Goal: Transaction & Acquisition: Download file/media

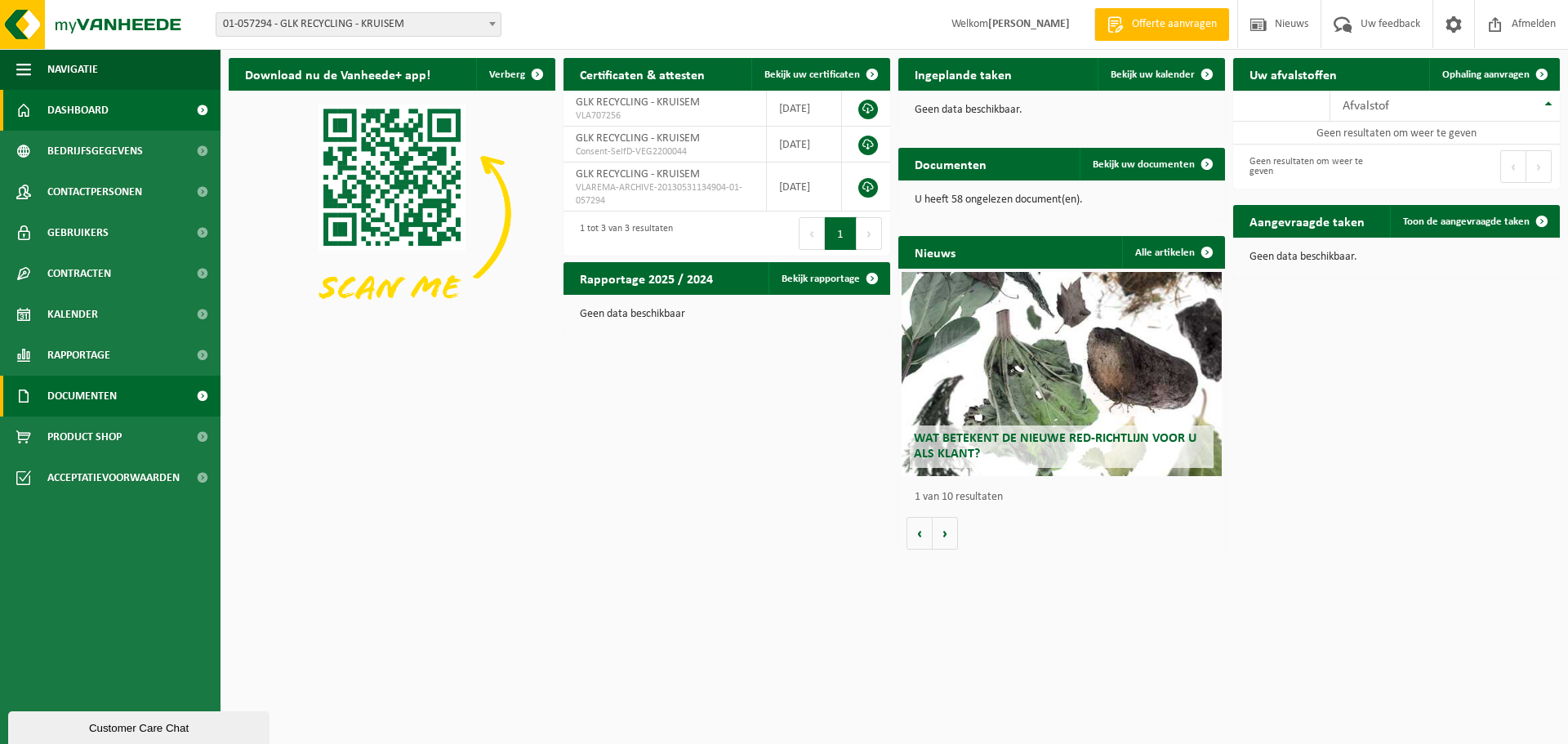
click at [73, 399] on span "Documenten" at bounding box center [82, 396] width 69 height 41
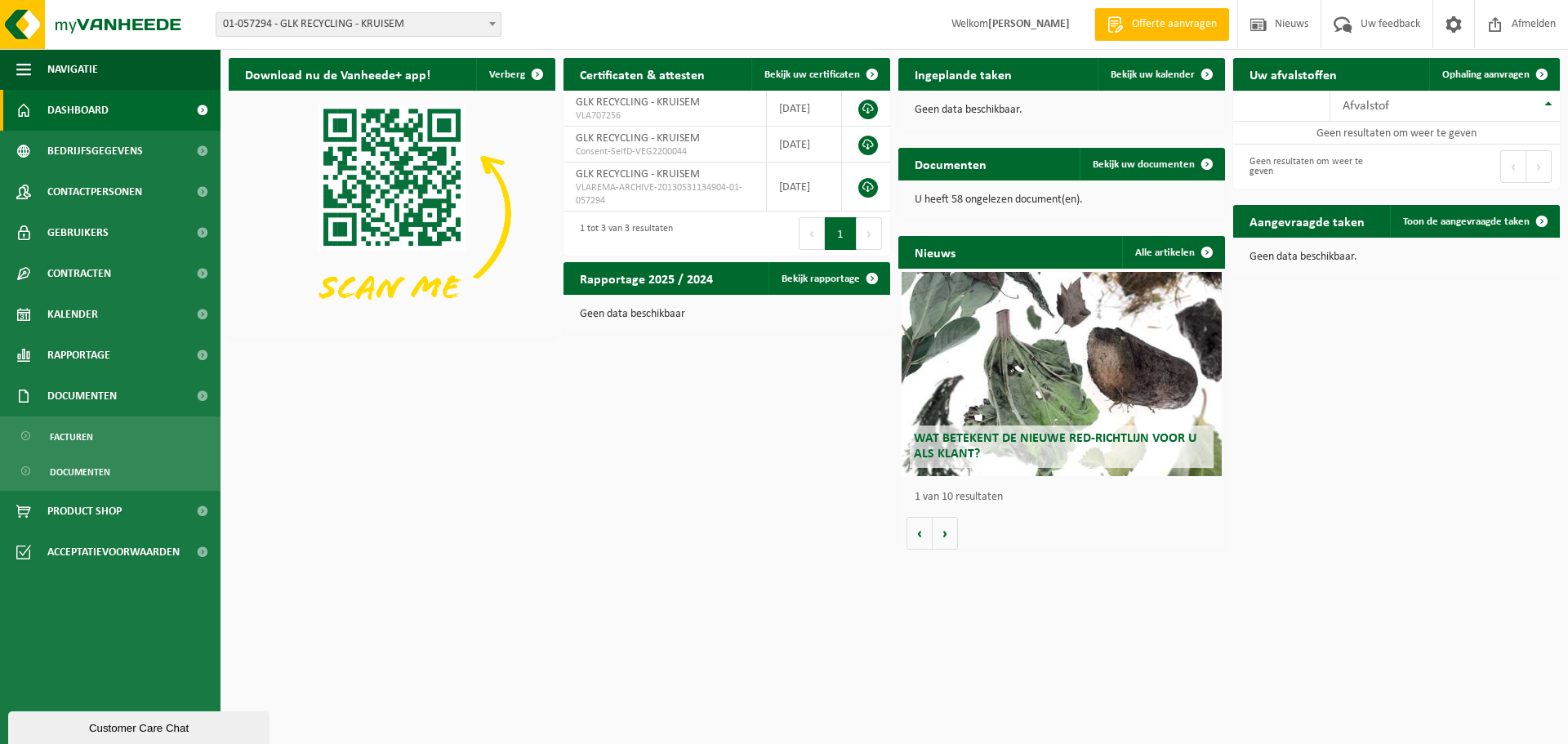
click at [101, 471] on span "Documenten" at bounding box center [80, 472] width 60 height 31
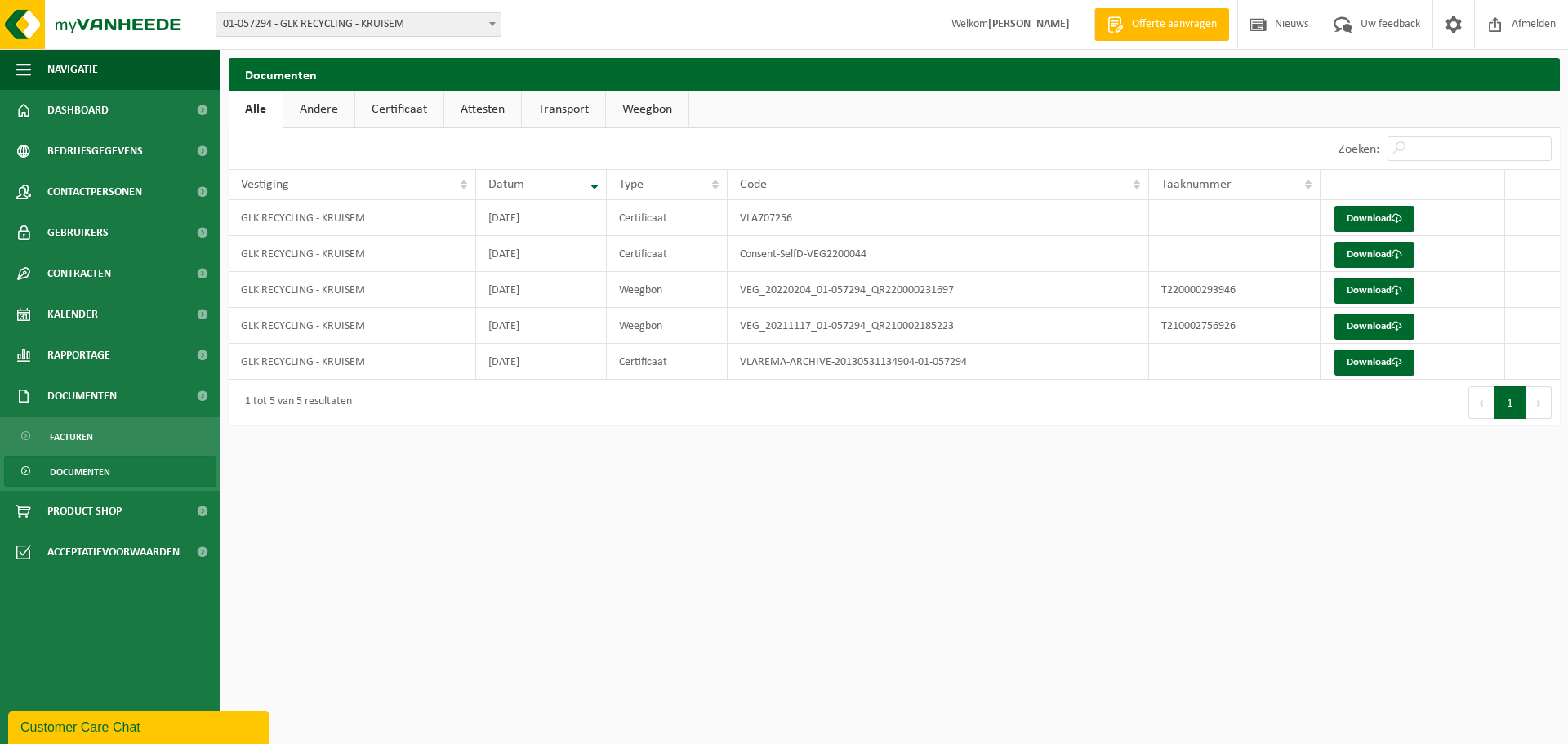
click at [470, 24] on span "01-057294 - GLK RECYCLING - KRUISEM" at bounding box center [358, 25] width 284 height 23
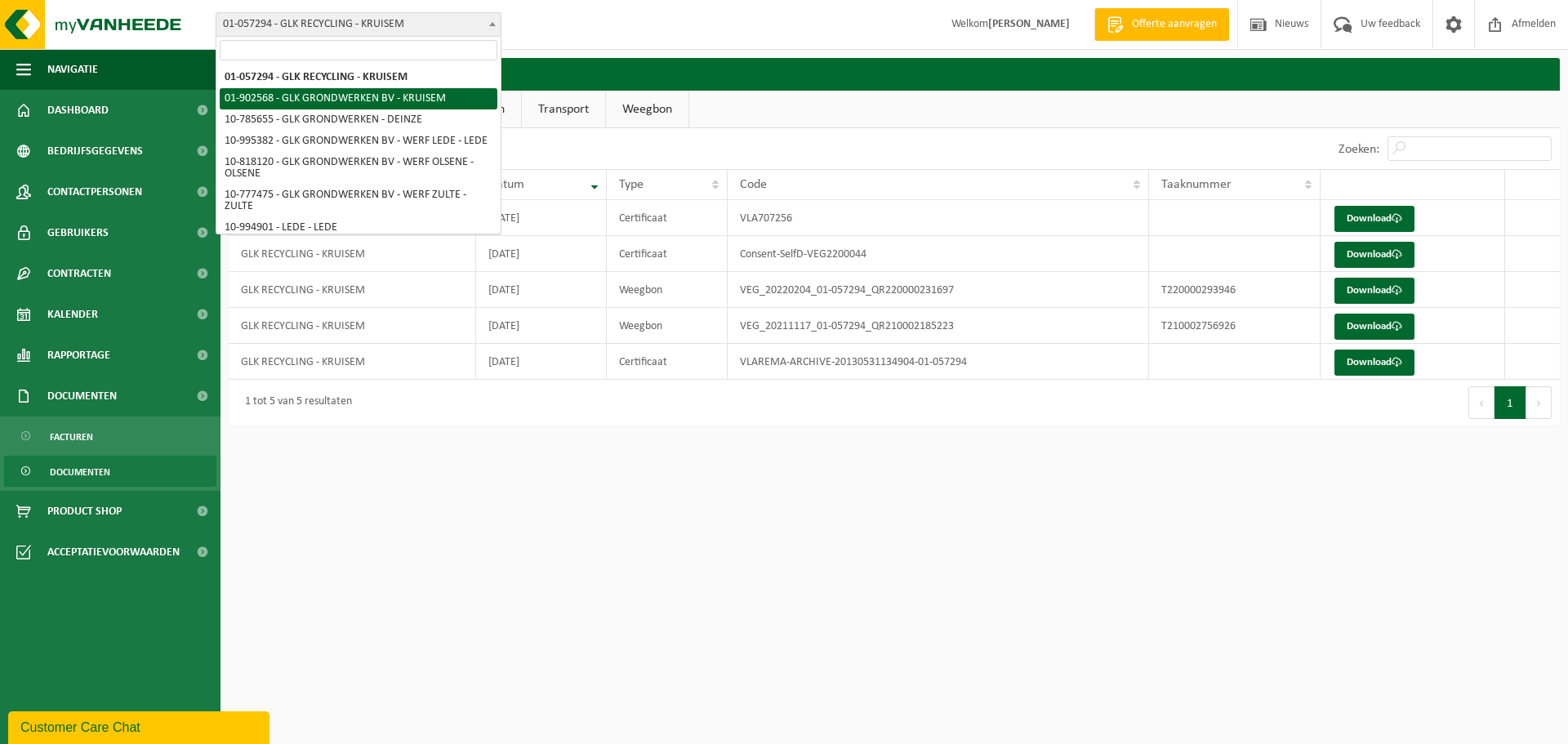
select select "1015"
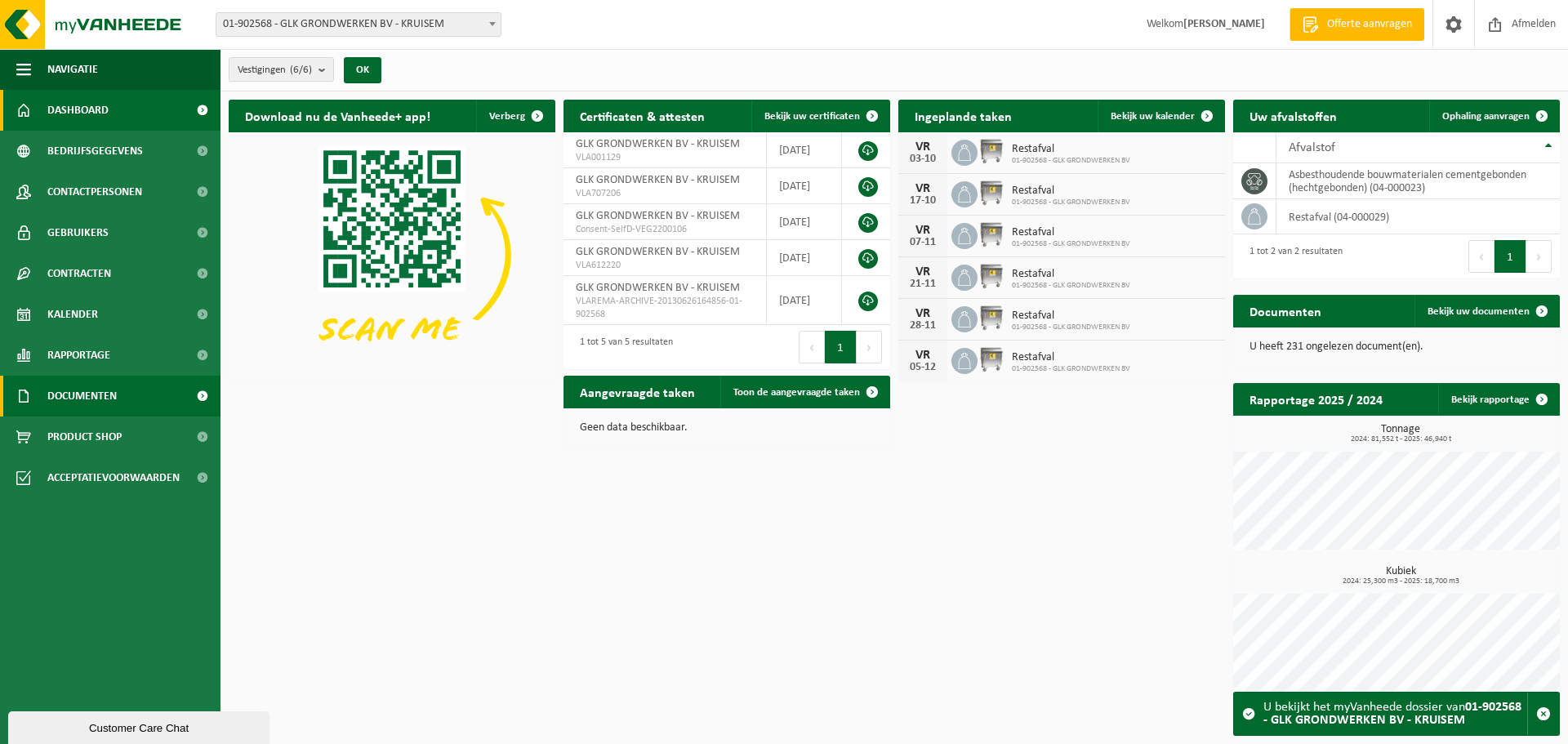
click at [92, 396] on span "Documenten" at bounding box center [82, 396] width 69 height 41
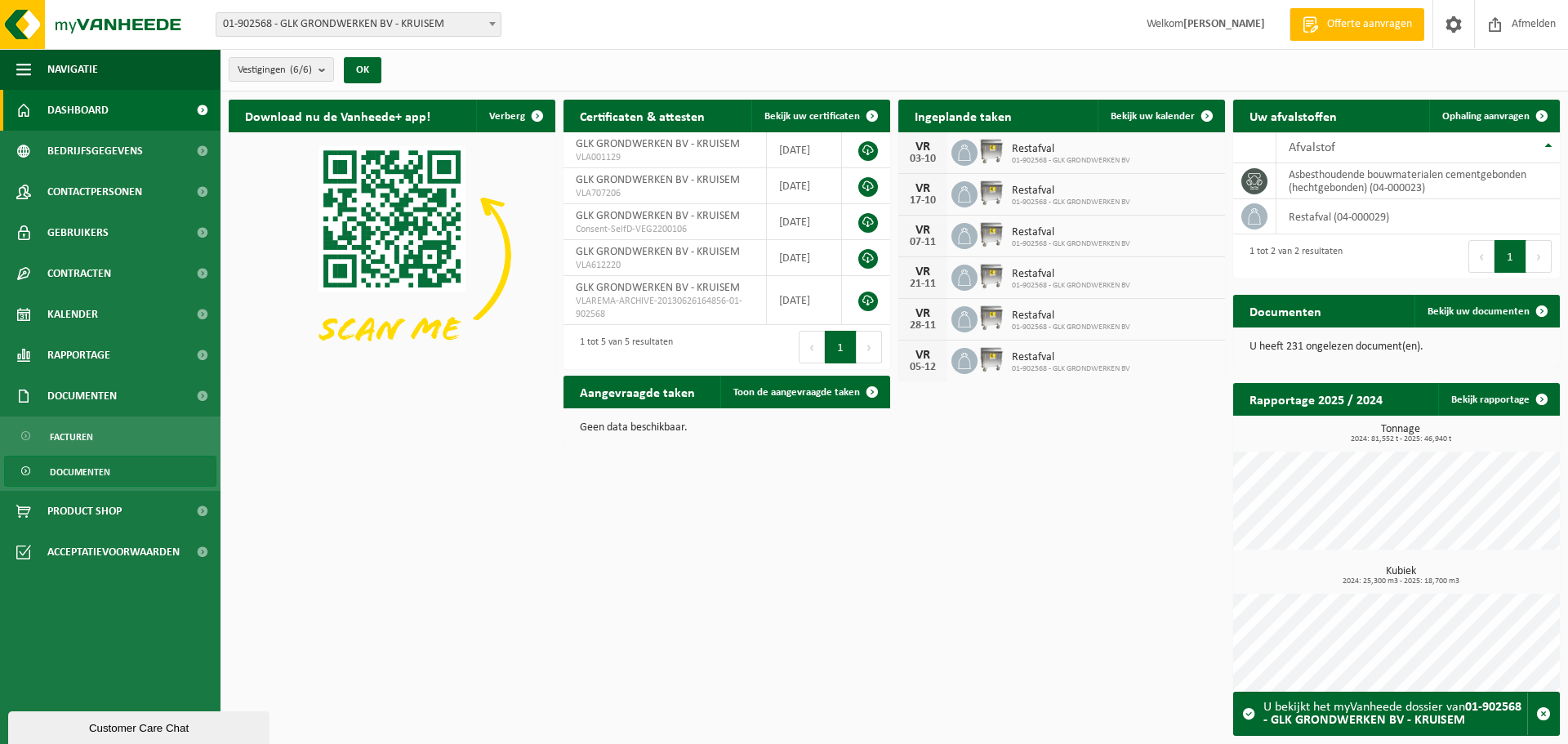
drag, startPoint x: 106, startPoint y: 473, endPoint x: 133, endPoint y: 473, distance: 27.0
click at [106, 473] on span "Documenten" at bounding box center [80, 472] width 60 height 31
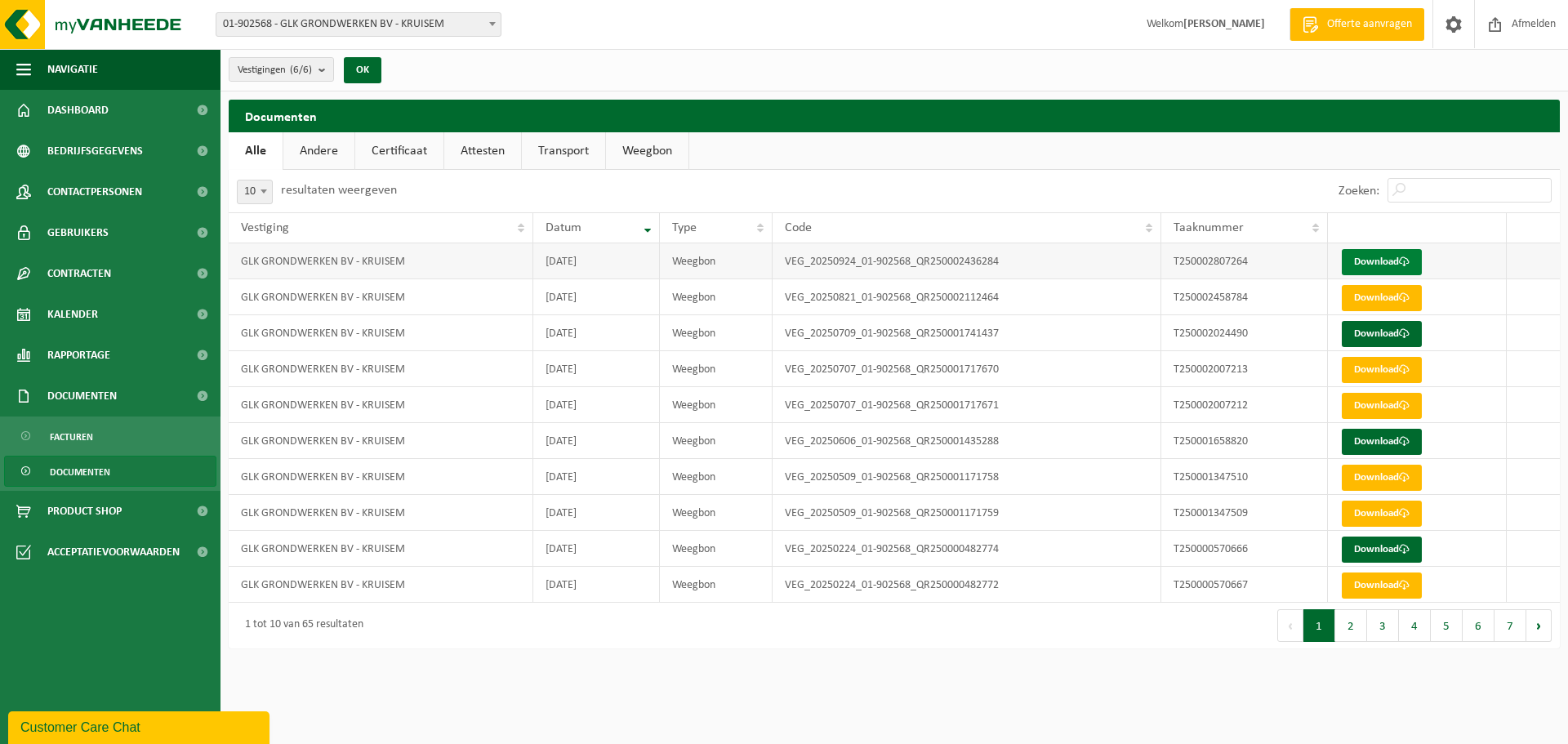
click at [1376, 265] on link "Download" at bounding box center [1381, 263] width 80 height 27
